Goal: Task Accomplishment & Management: Manage account settings

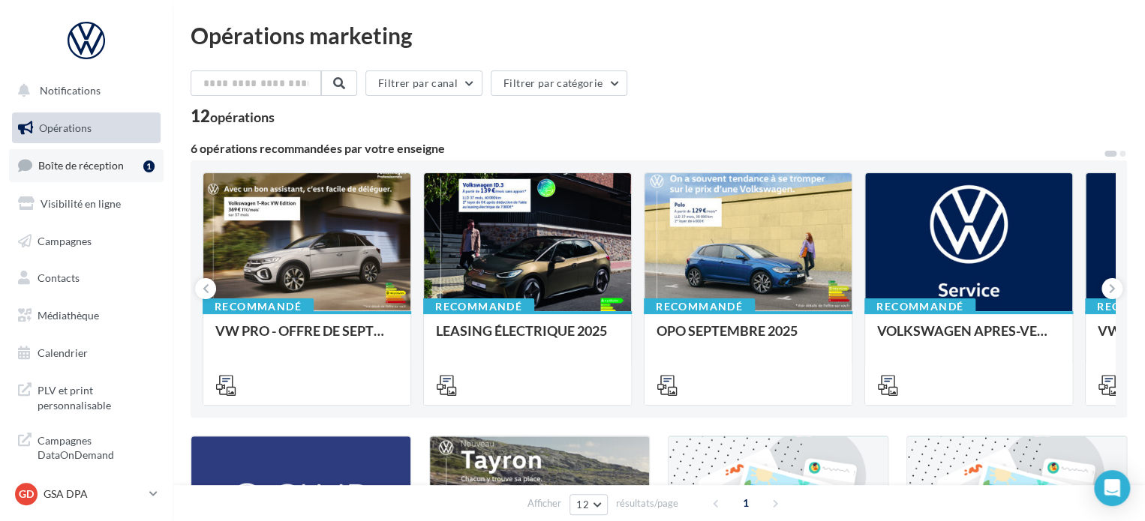
click at [98, 165] on span "Boîte de réception" at bounding box center [81, 165] width 86 height 13
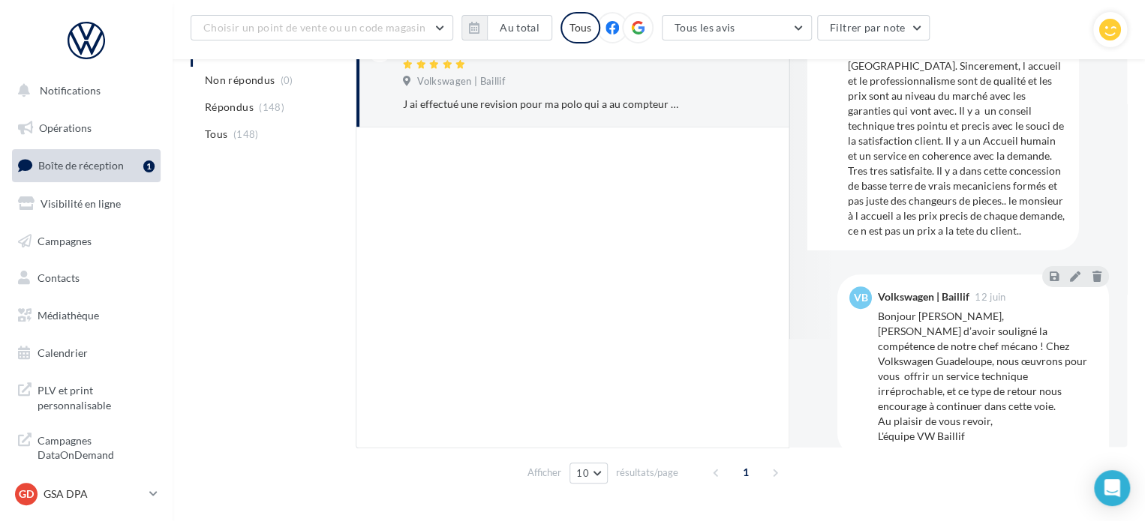
scroll to position [120, 0]
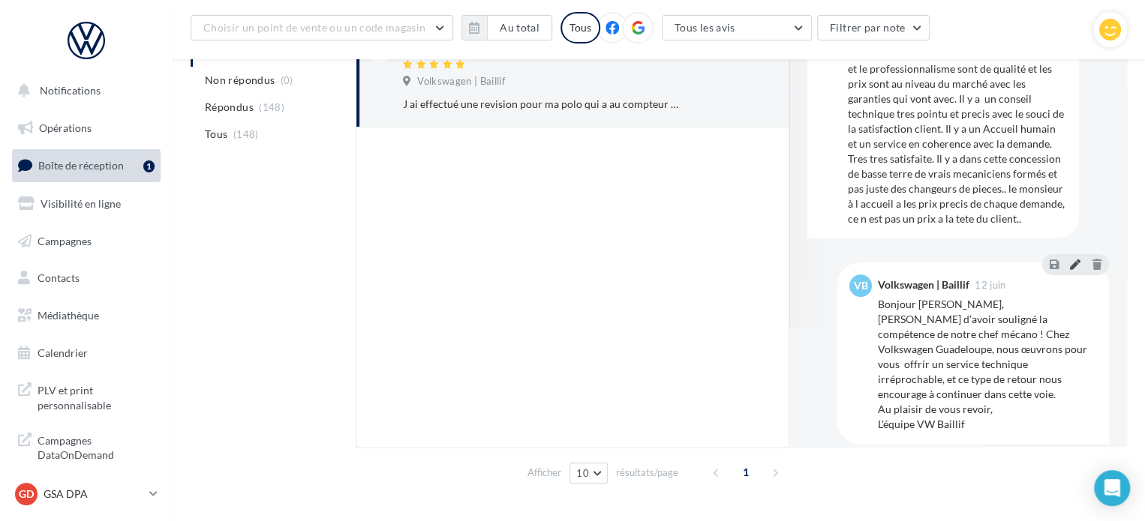
click at [1070, 266] on icon at bounding box center [1075, 264] width 11 height 11
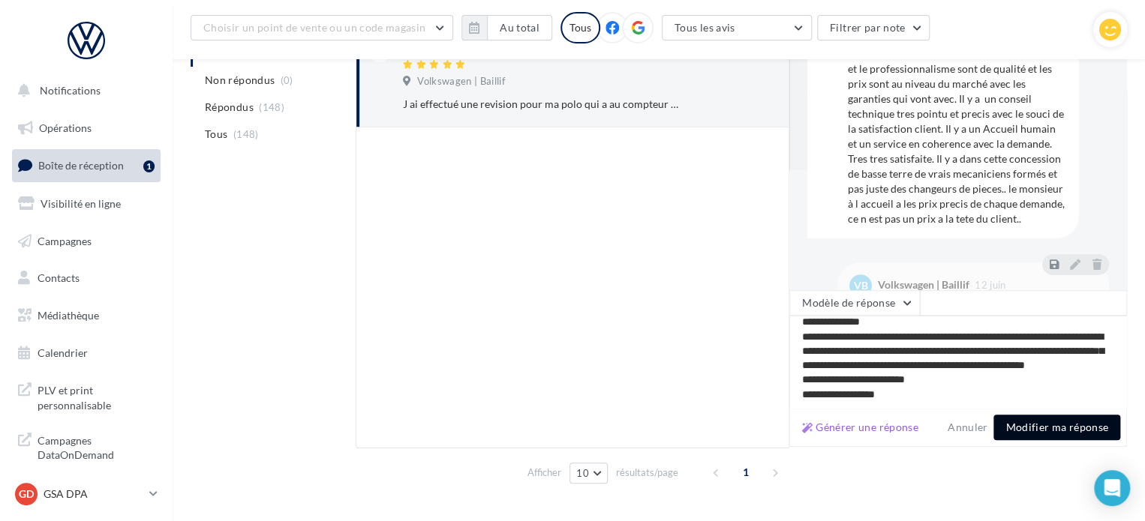
scroll to position [21, 0]
click at [1052, 428] on button "Modifier ma réponse" at bounding box center [1056, 428] width 127 height 26
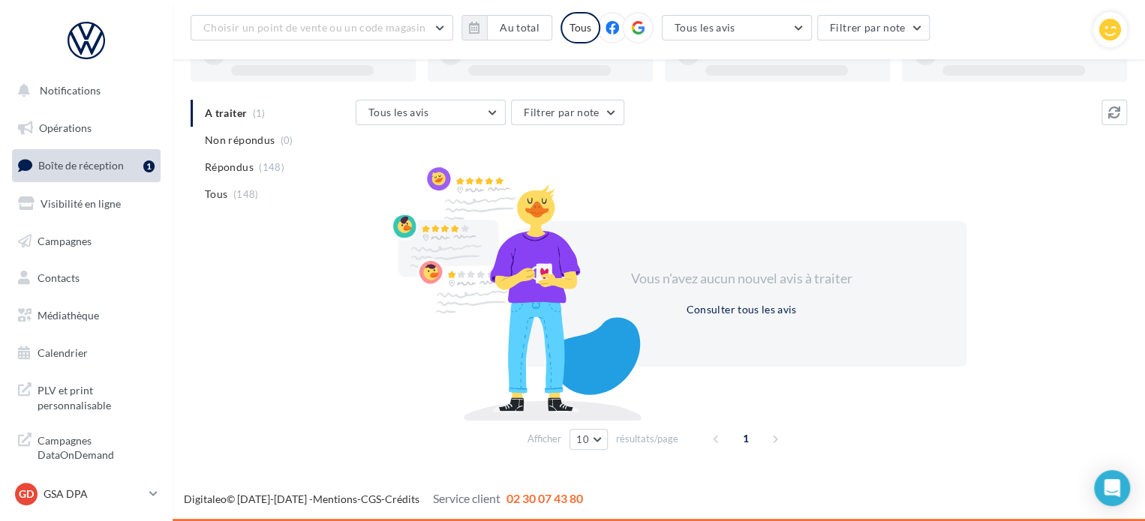
scroll to position [116, 0]
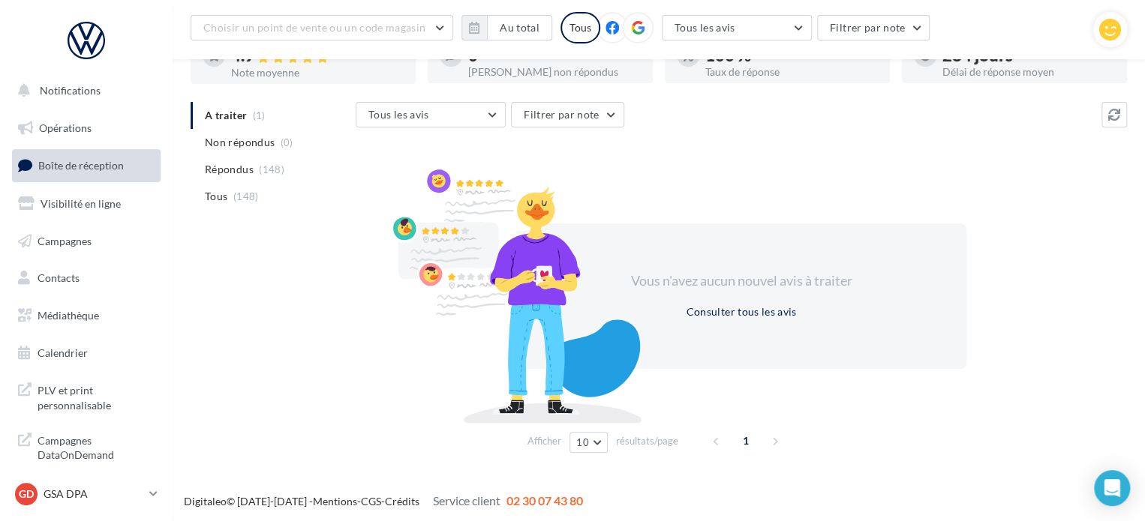
click at [323, 341] on div "A traiter (1) Non répondus (0) Répondus (148) Tous (148) Tous les avis Tous les…" at bounding box center [659, 280] width 936 height 357
click at [81, 164] on span "Boîte de réception" at bounding box center [81, 165] width 86 height 13
